Goal: Information Seeking & Learning: Learn about a topic

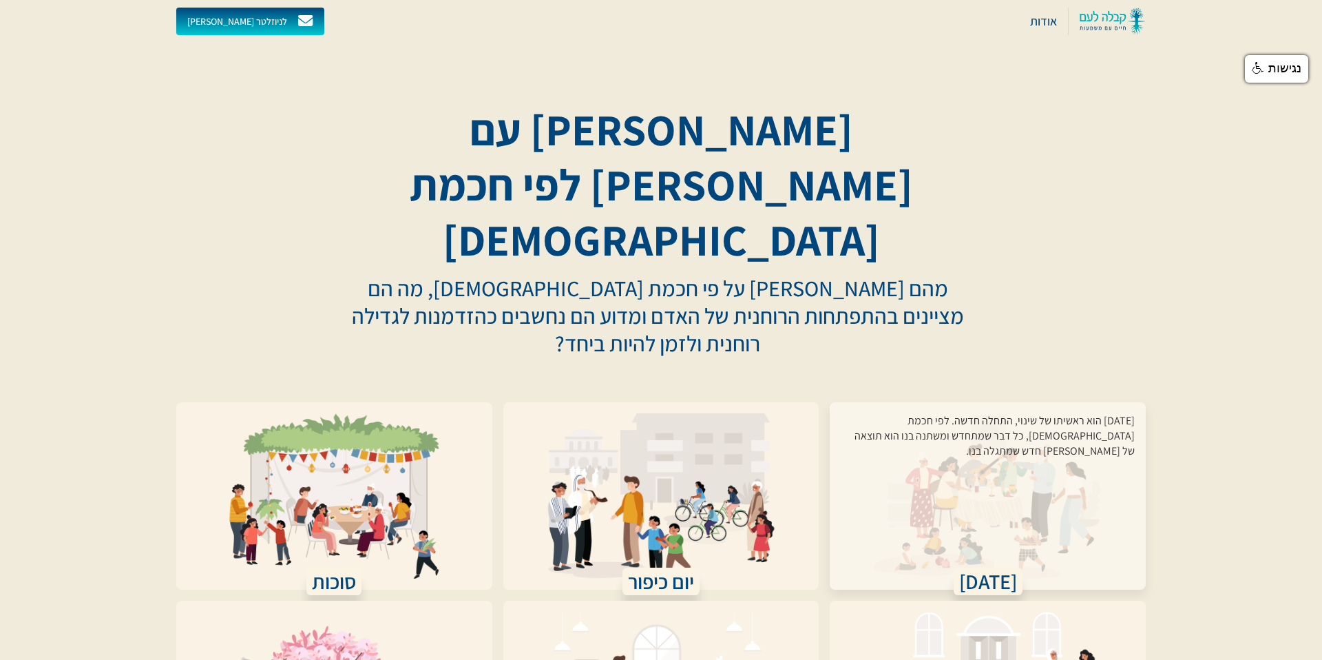
click at [1009, 413] on div "ראש השנה הוא ראשיתו של שינוי, התחלה חדשה. לפי חכמת הקבלה, כל דבר שמתחדש ומשתנה …" at bounding box center [988, 487] width 294 height 149
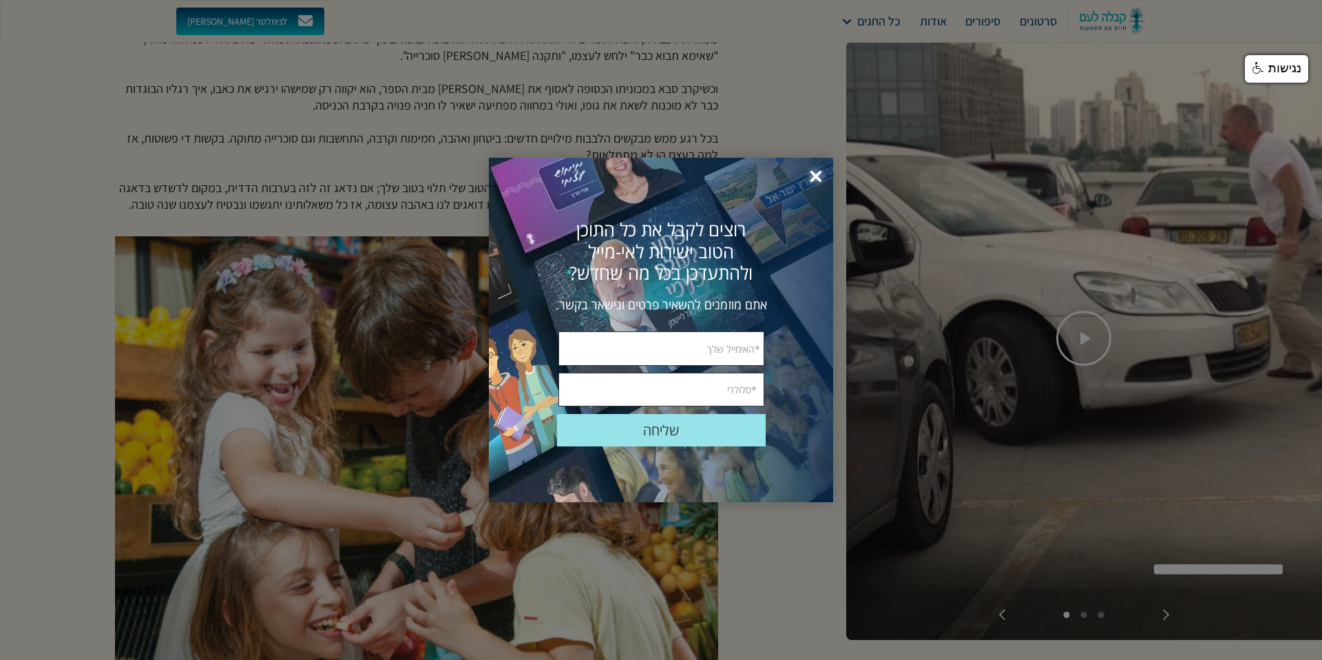
scroll to position [655, 0]
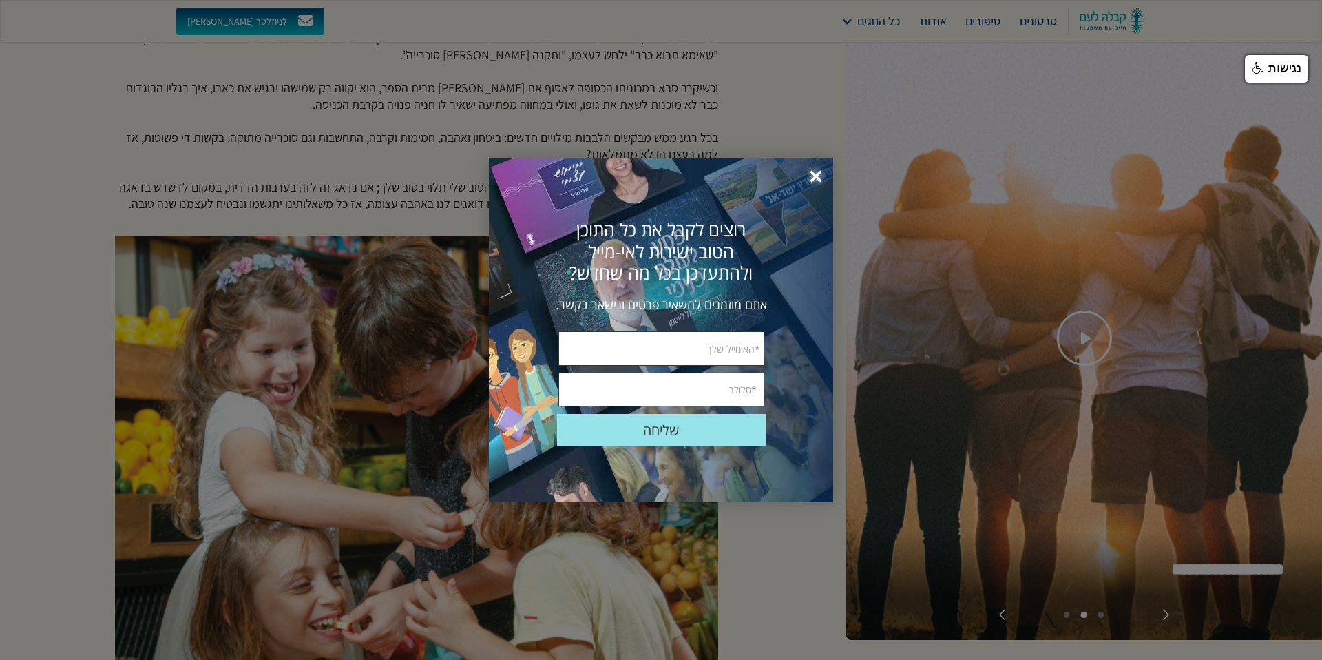
click at [815, 176] on span "×" at bounding box center [816, 177] width 30 height 30
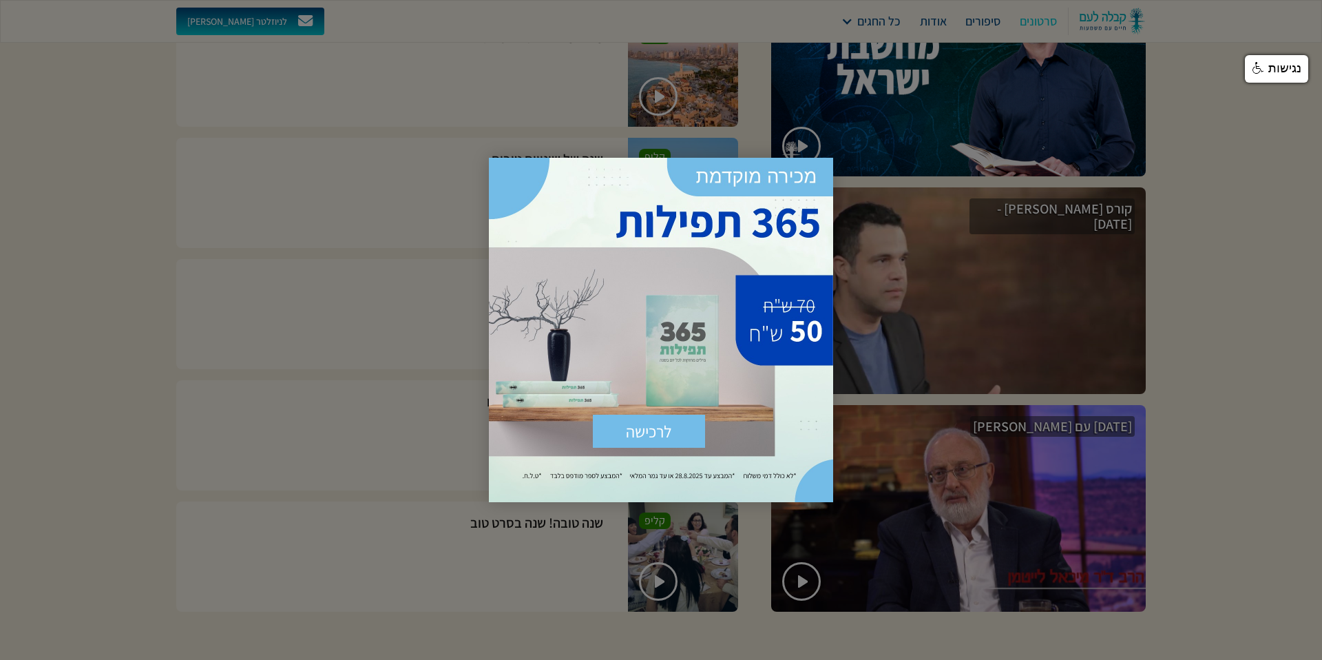
scroll to position [2282, 0]
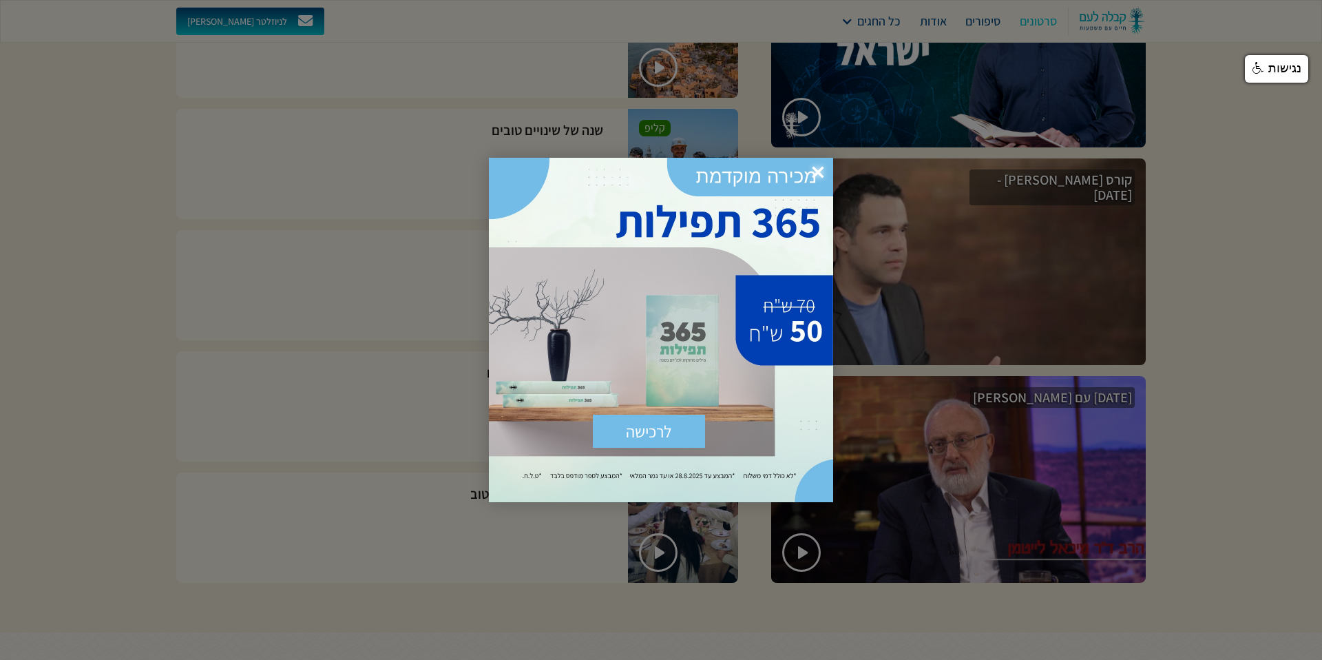
click at [1205, 296] on div at bounding box center [661, 330] width 1322 height 660
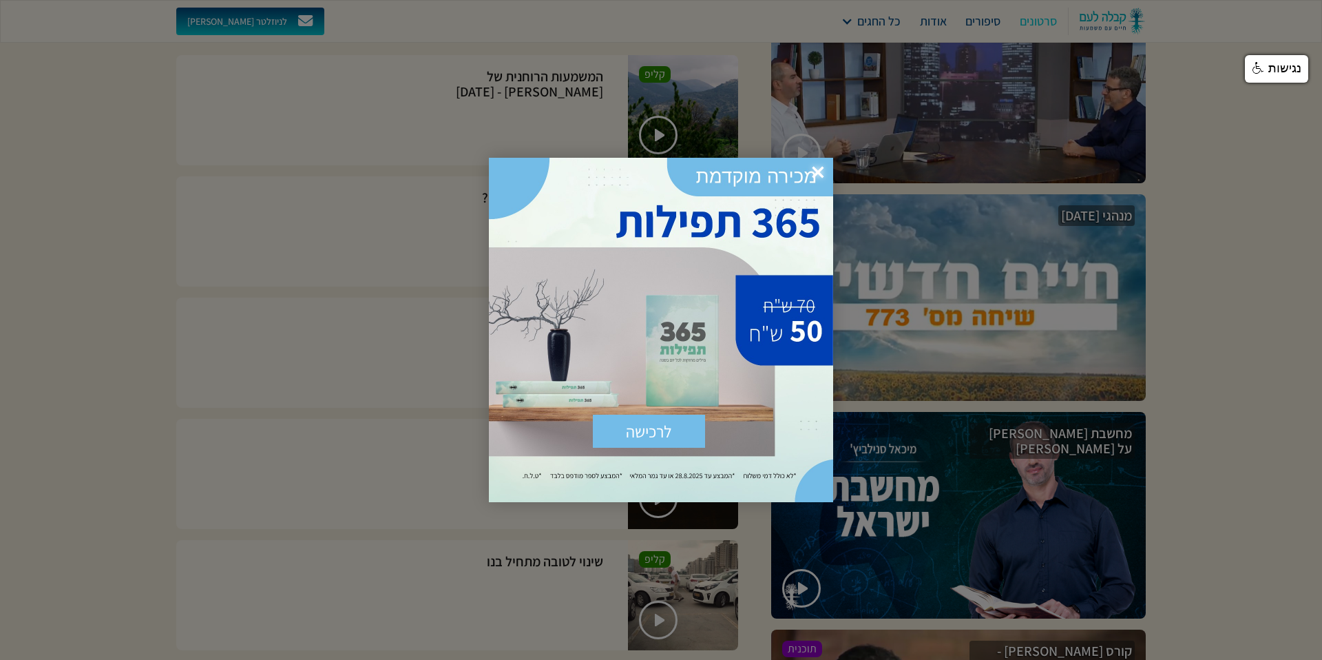
scroll to position [1875, 0]
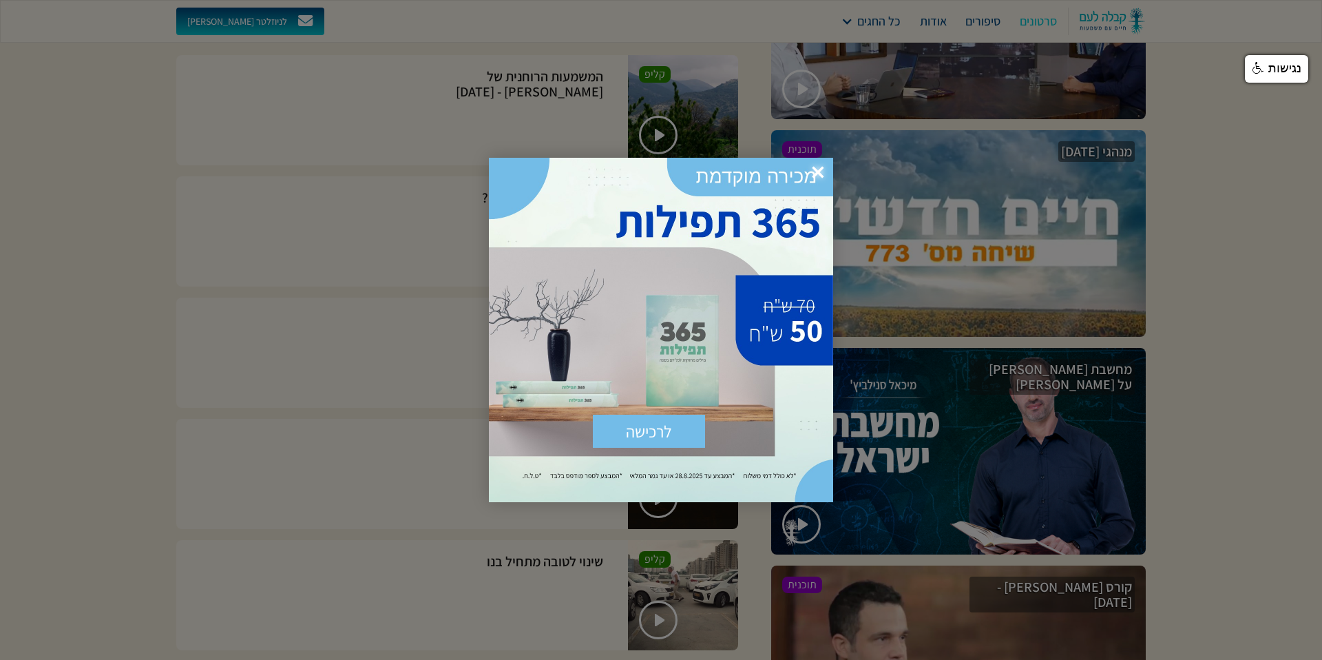
click at [1048, 470] on div at bounding box center [661, 330] width 1322 height 660
click at [819, 169] on span "×" at bounding box center [818, 173] width 30 height 30
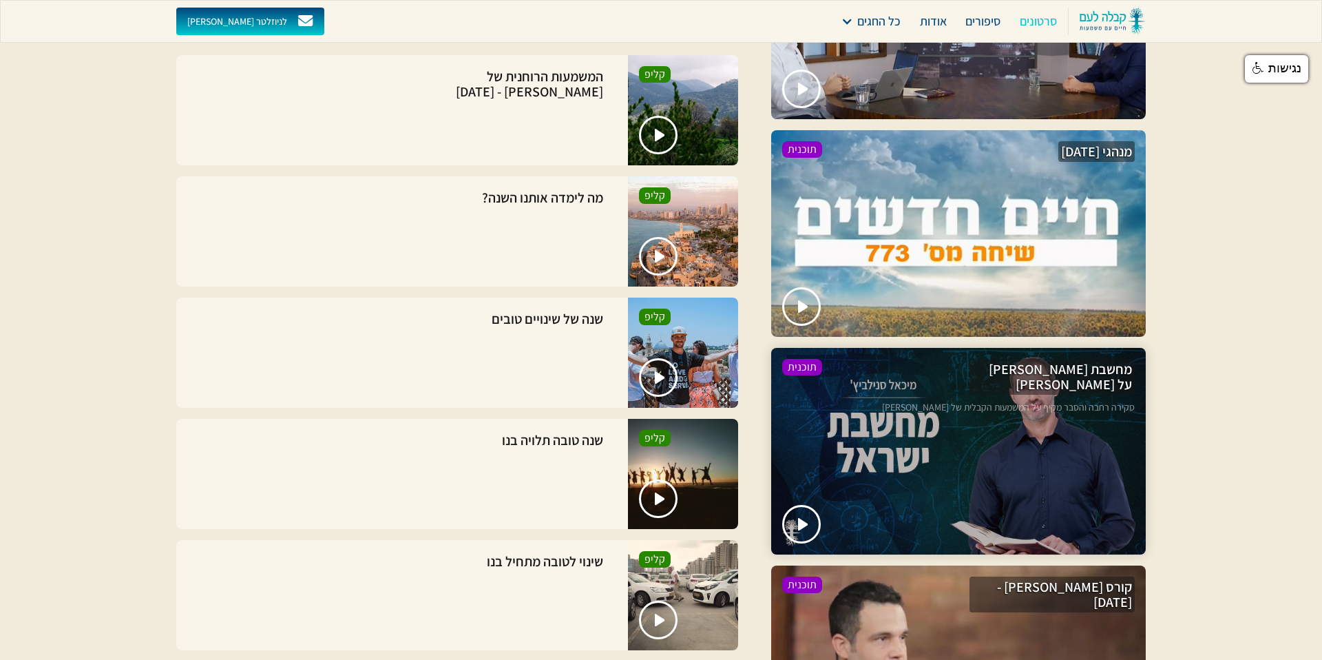
click at [941, 410] on p "סקירה רחבה והסבר מקיף על המשמעות הקבלית של חגי תשרי" at bounding box center [1008, 431] width 253 height 62
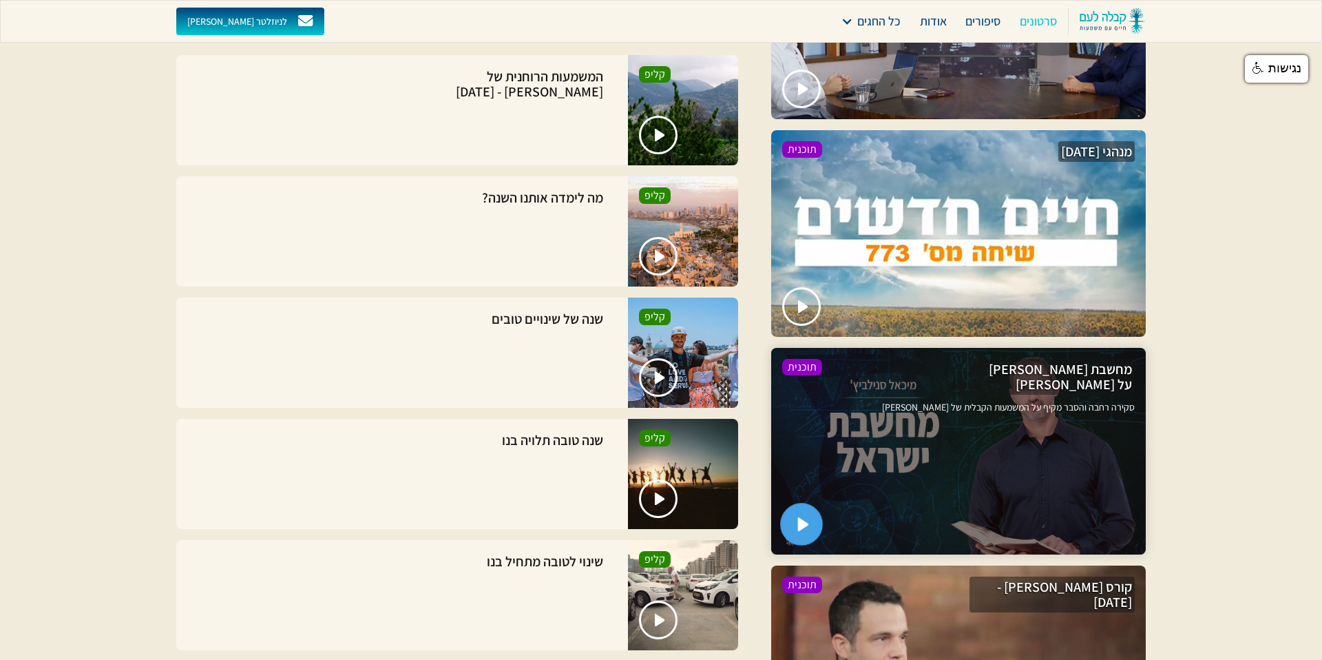
click at [813, 514] on link "open lightbox" at bounding box center [801, 524] width 43 height 43
